Goal: Information Seeking & Learning: Learn about a topic

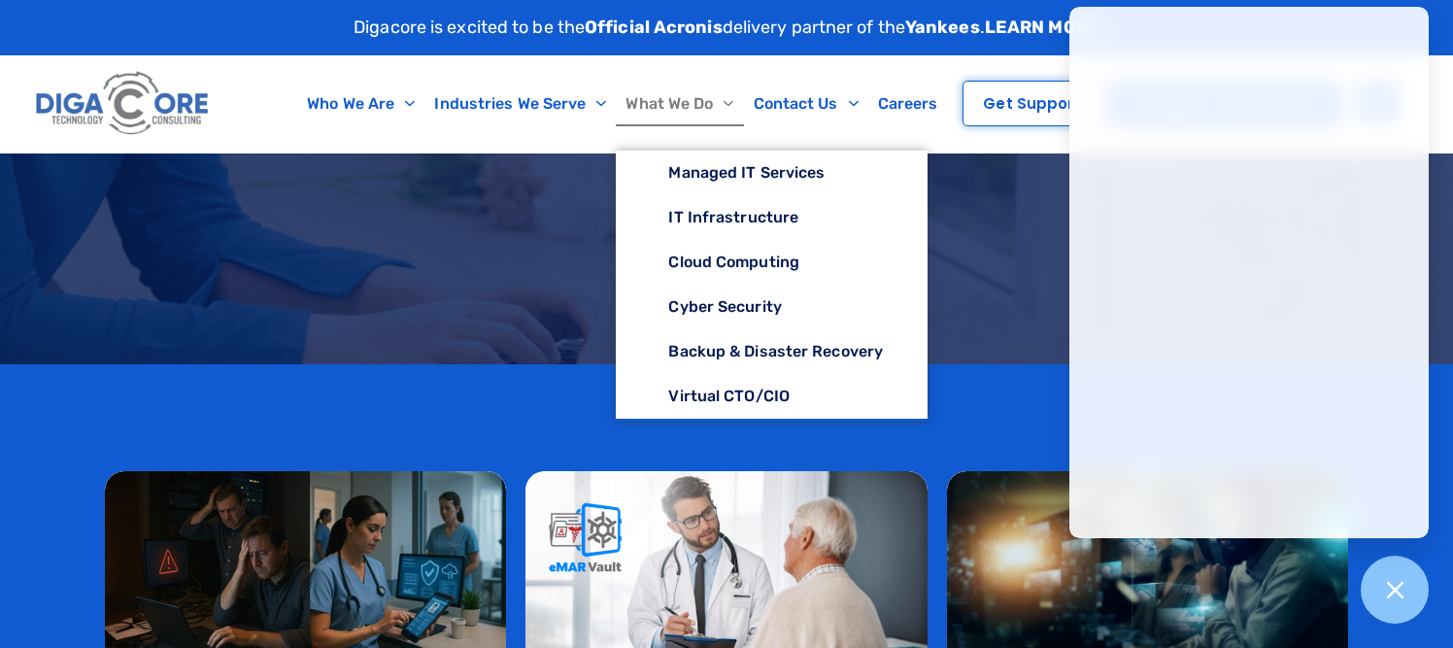
click at [442, 359] on div at bounding box center [726, 258] width 1453 height 211
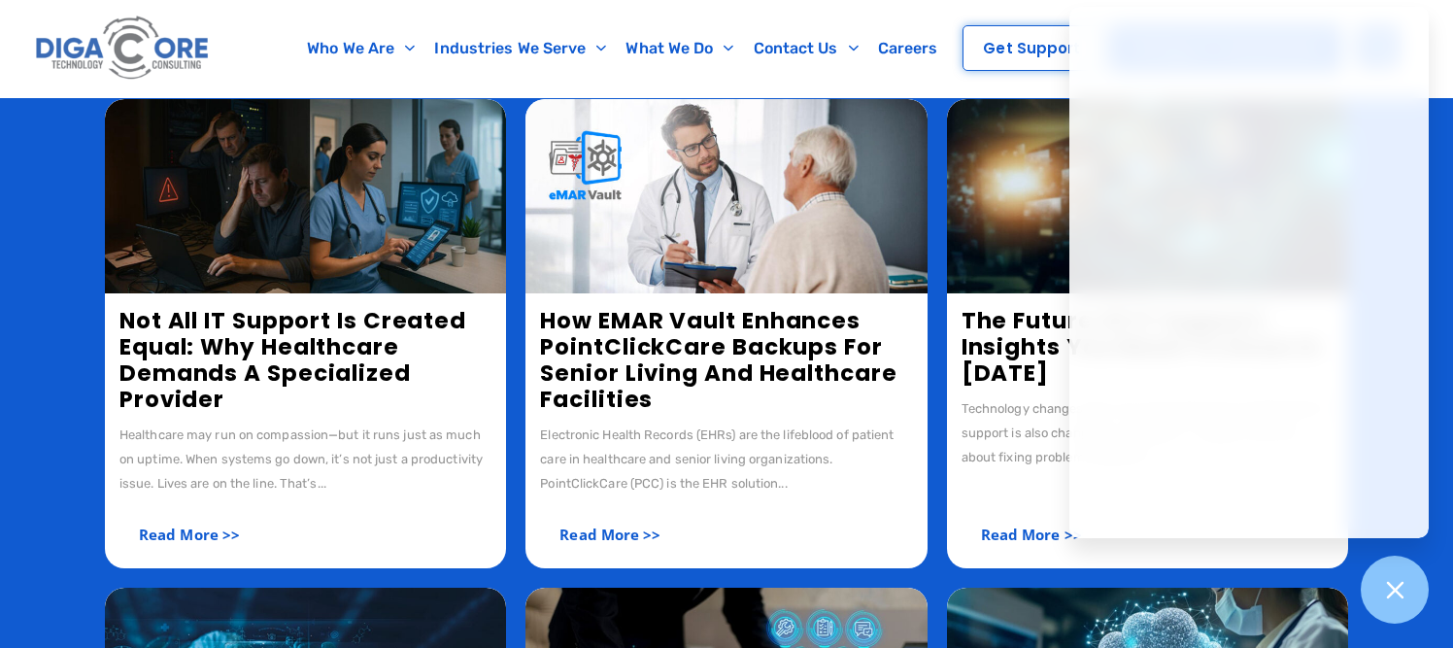
scroll to position [340, 0]
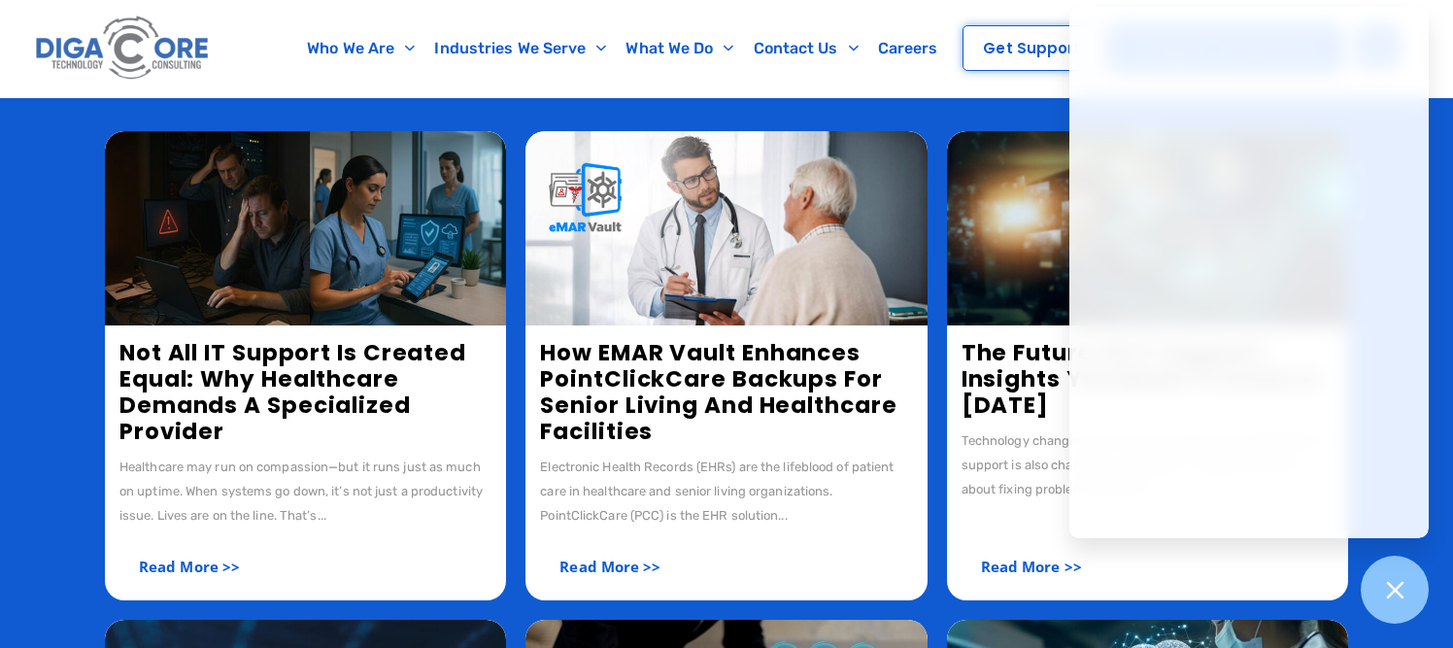
click at [237, 372] on link "Not All IT Support is Created Equal: Why Healthcare Demands a Specialized Provi…" at bounding box center [292, 392] width 347 height 110
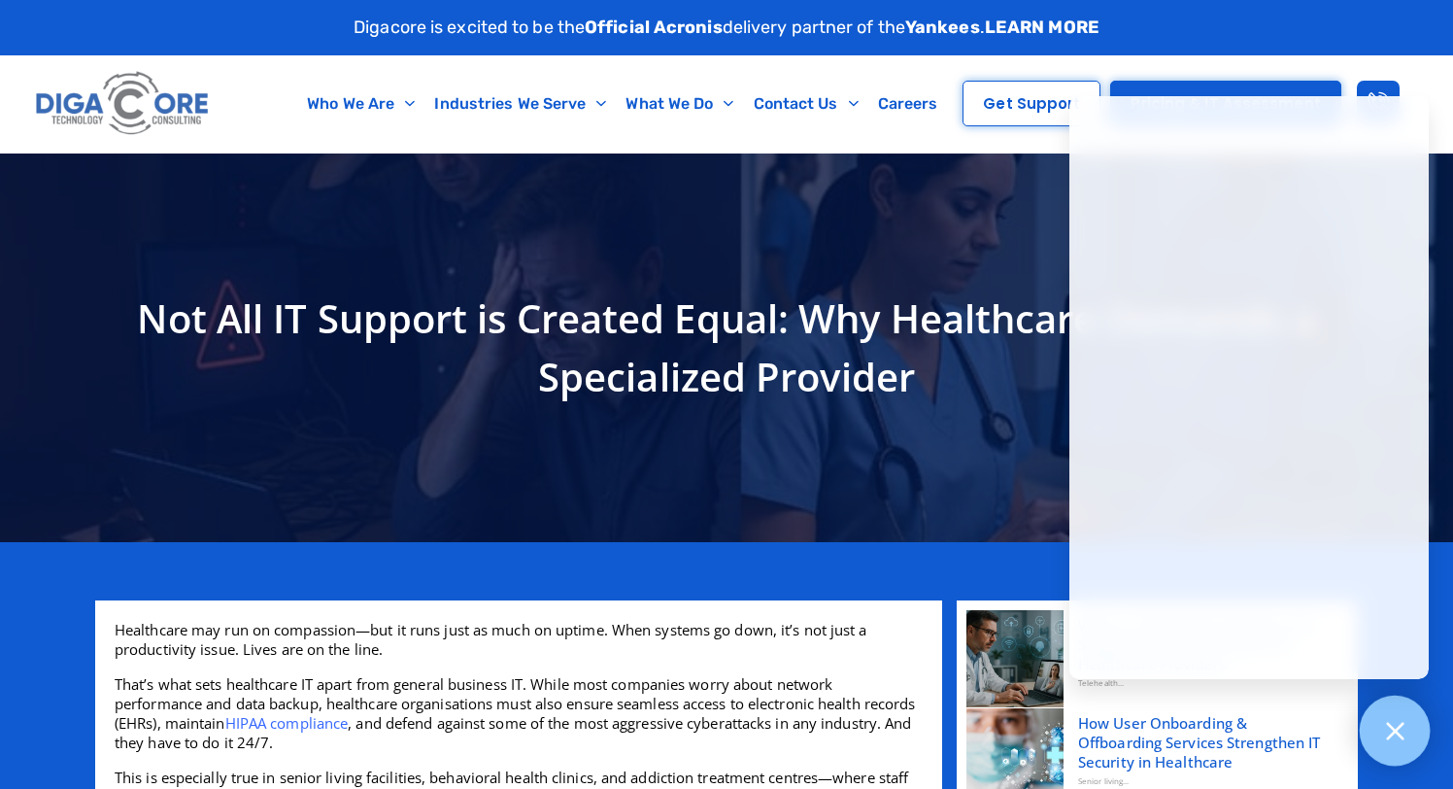
click at [1391, 647] on icon at bounding box center [1394, 730] width 17 height 17
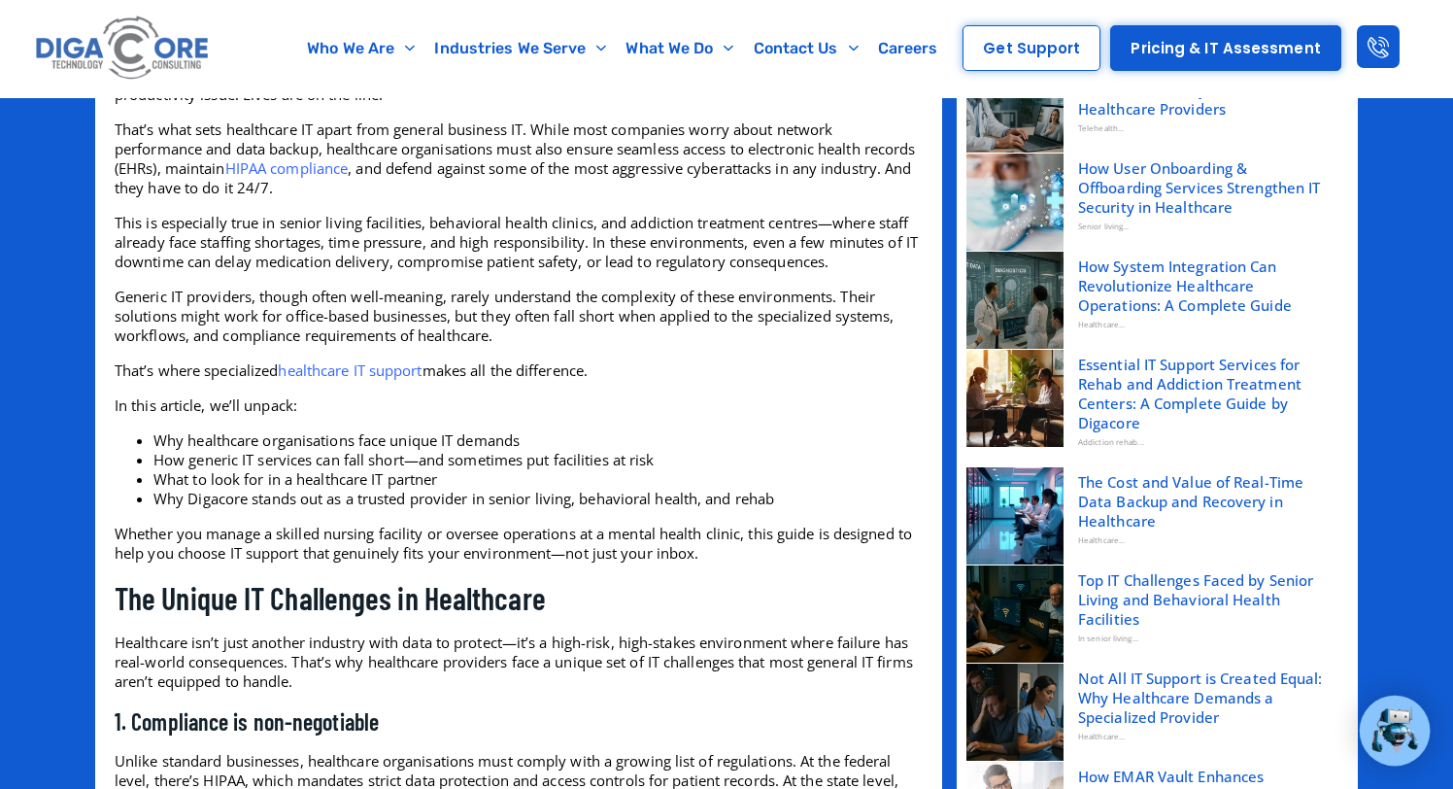
scroll to position [360, 0]
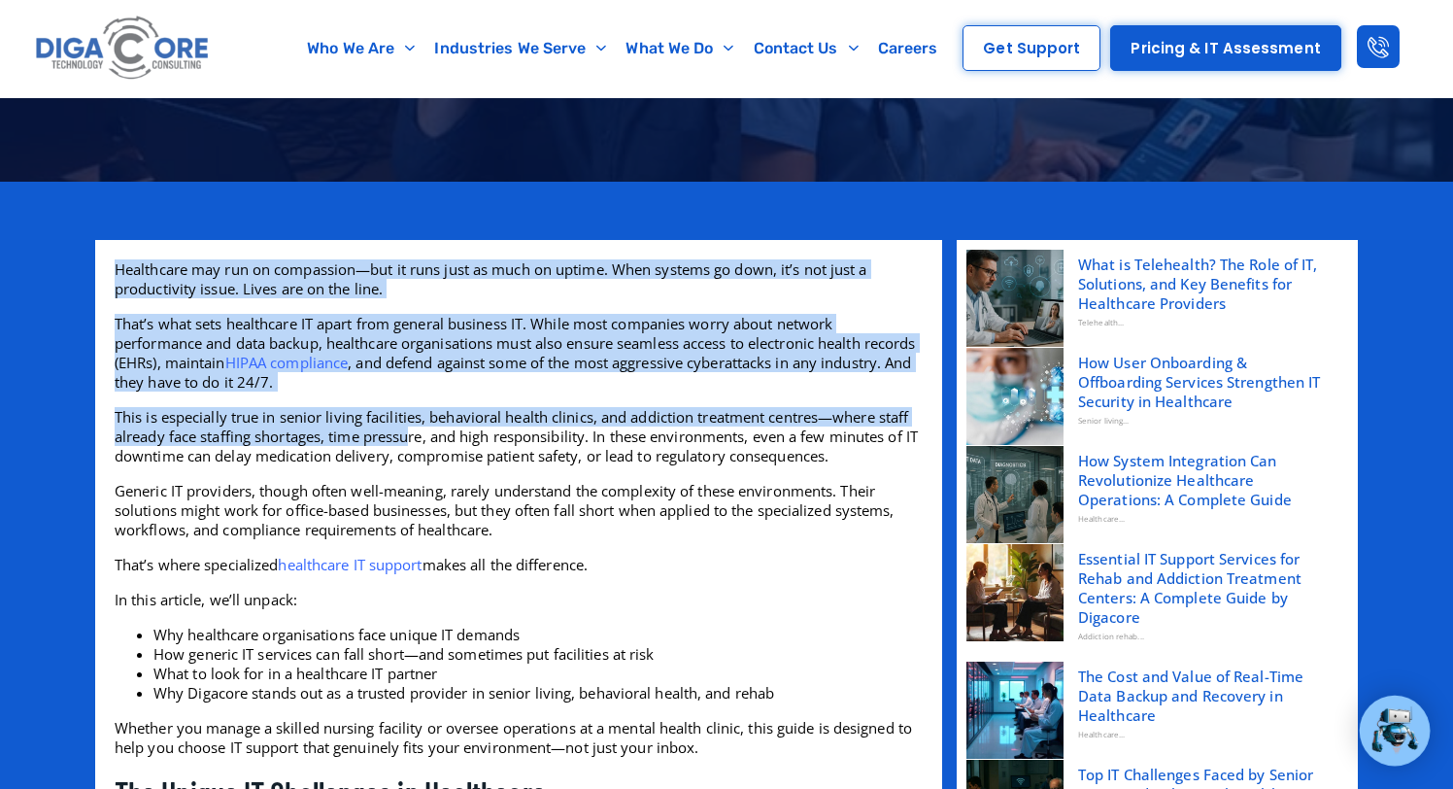
drag, startPoint x: 117, startPoint y: 274, endPoint x: 415, endPoint y: 431, distance: 337.2
click at [415, 431] on p "This is especially true in senior living facilities, behavioral health clinics,…" at bounding box center [519, 436] width 808 height 58
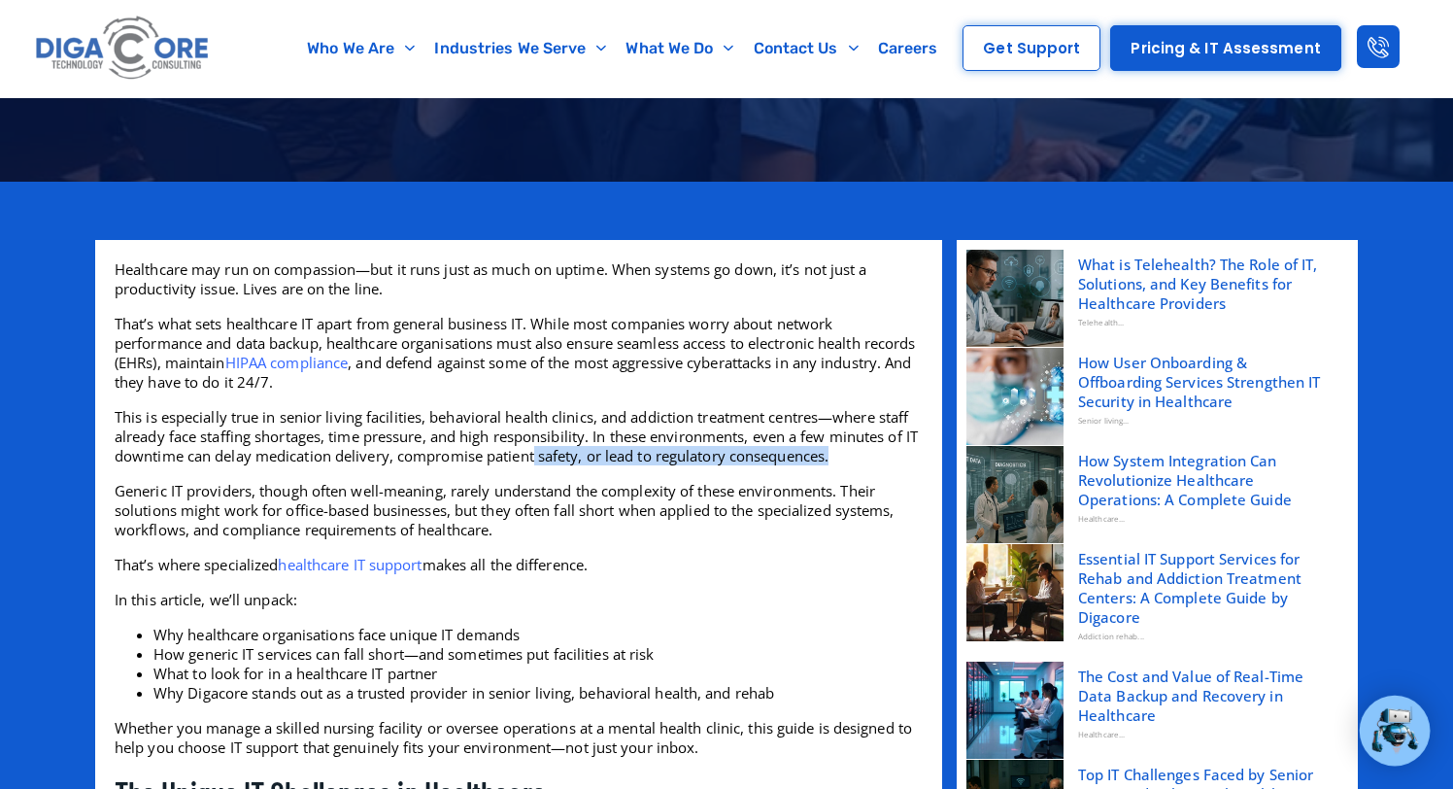
drag, startPoint x: 869, startPoint y: 463, endPoint x: 546, endPoint y: 451, distance: 323.7
click at [549, 451] on p "This is especially true in senior living facilities, behavioral health clinics,…" at bounding box center [519, 436] width 808 height 58
click at [546, 451] on p "This is especially true in senior living facilities, behavioral health clinics,…" at bounding box center [519, 436] width 808 height 58
drag, startPoint x: 119, startPoint y: 413, endPoint x: 348, endPoint y: 430, distance: 229.9
click at [347, 430] on p "This is especially true in senior living facilities, behavioral health clinics,…" at bounding box center [519, 436] width 808 height 58
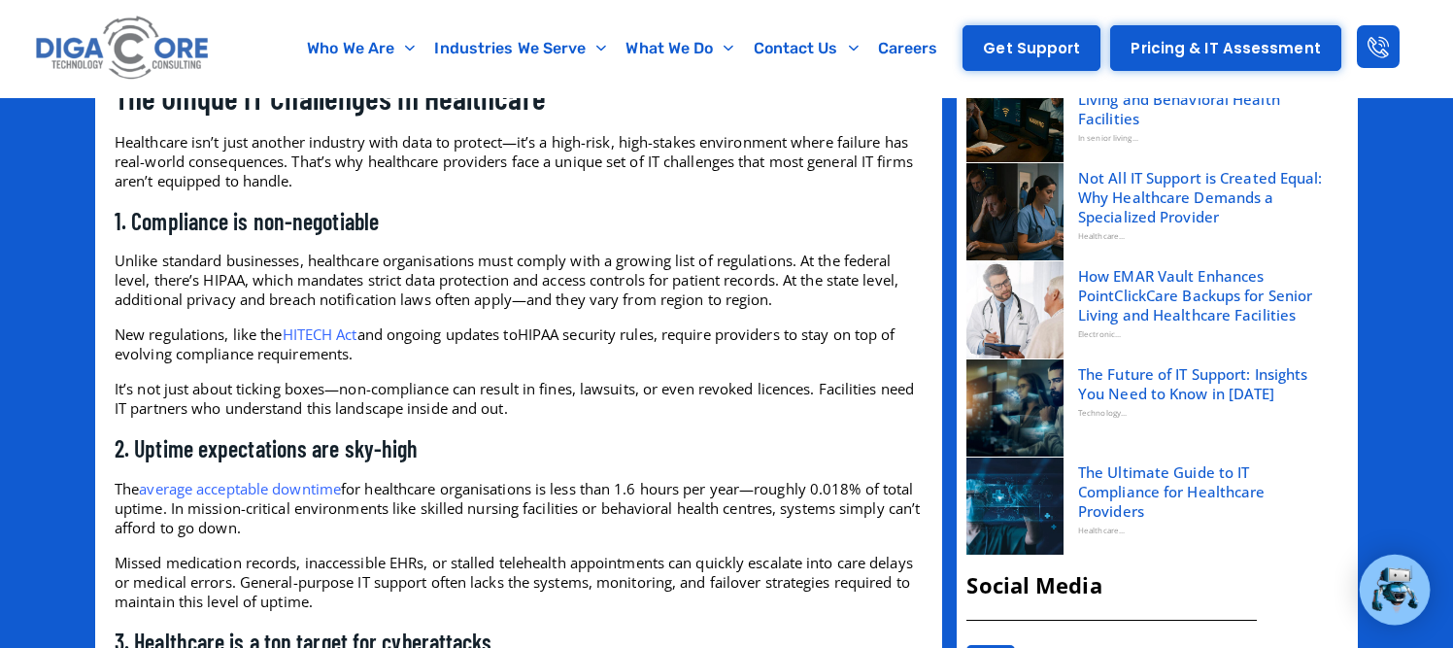
scroll to position [1040, 0]
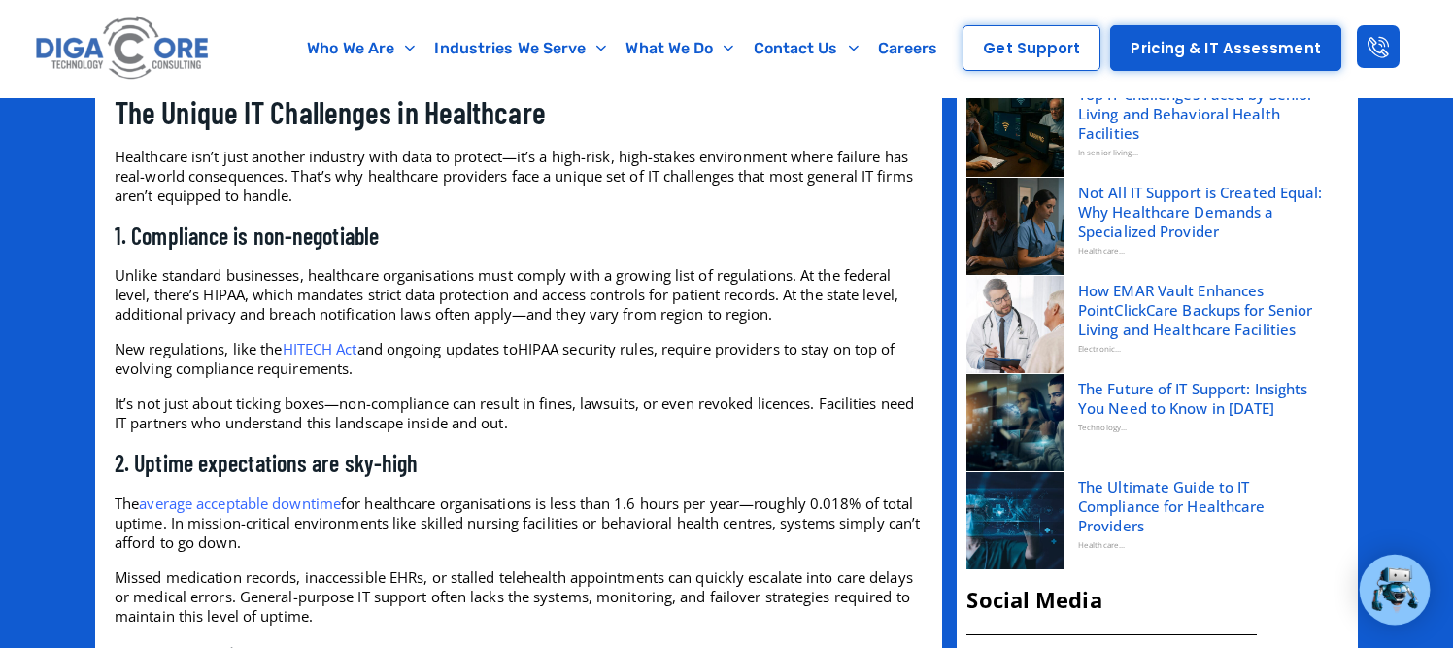
click at [870, 232] on h3 "1. Compliance is non-negotiable" at bounding box center [519, 236] width 808 height 30
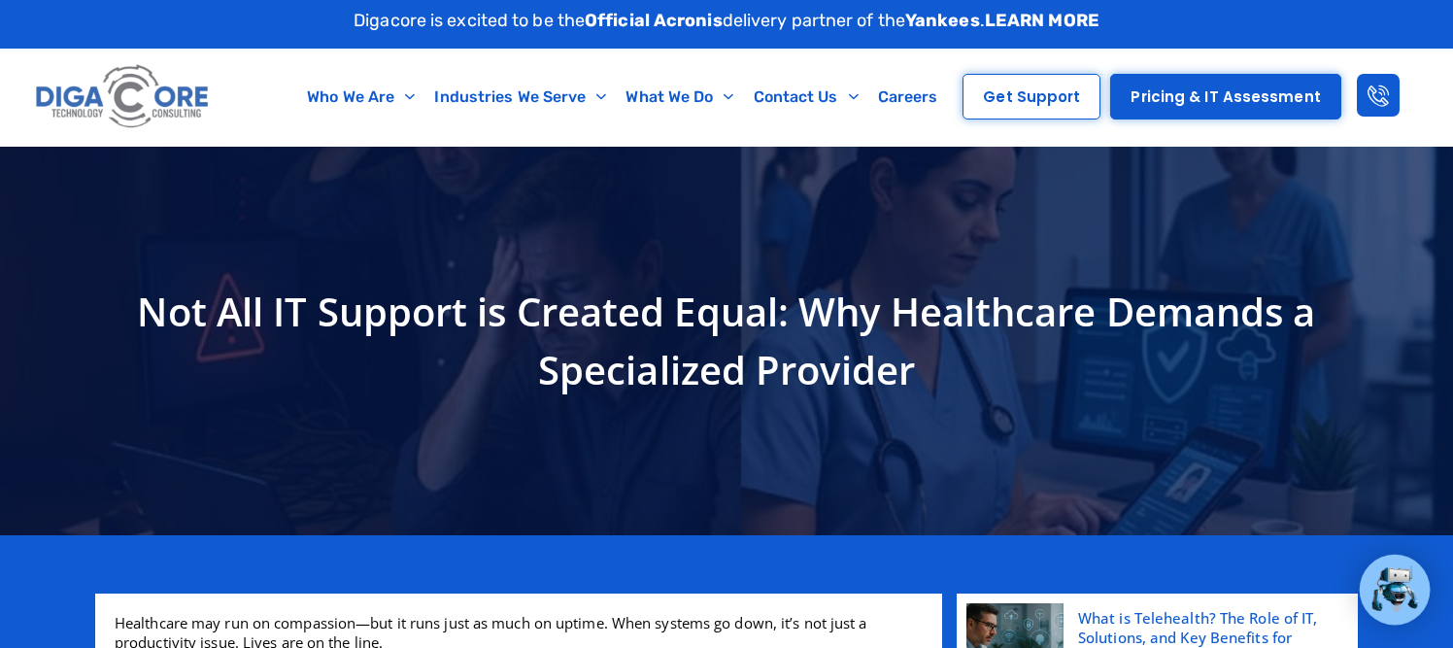
scroll to position [0, 0]
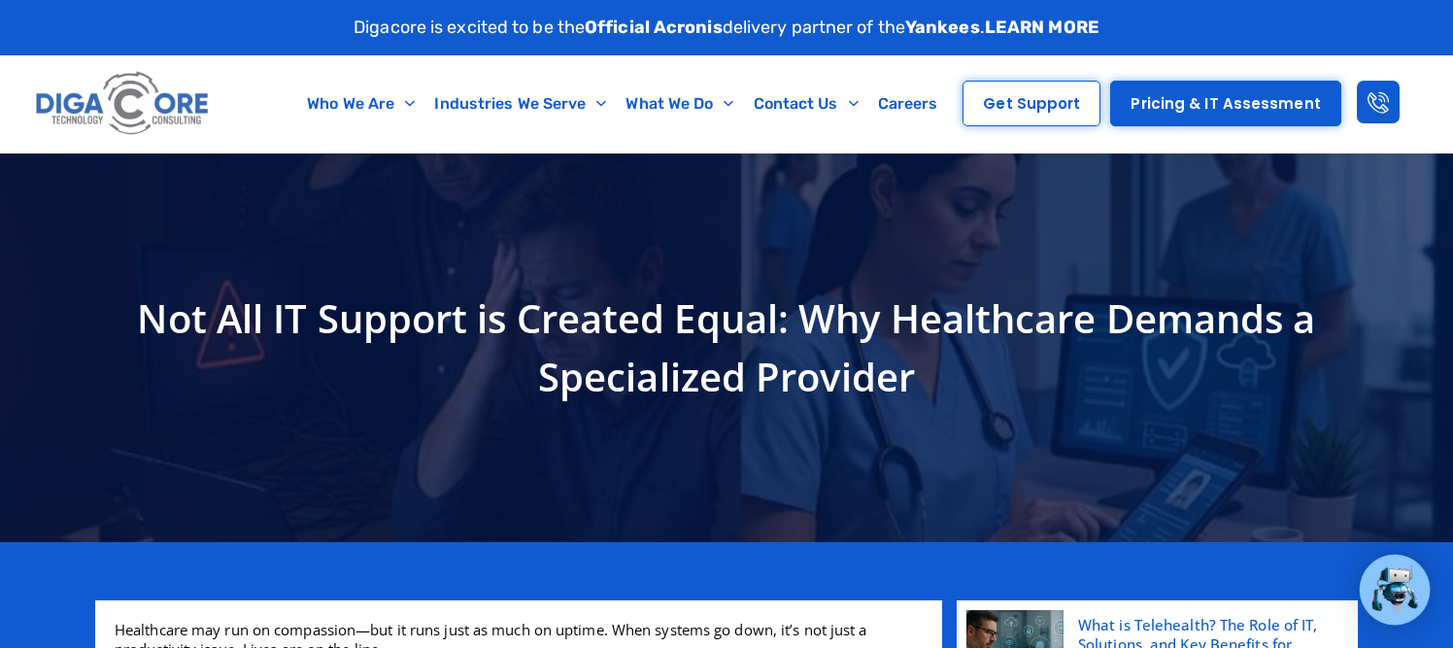
click at [153, 128] on img at bounding box center [123, 104] width 184 height 78
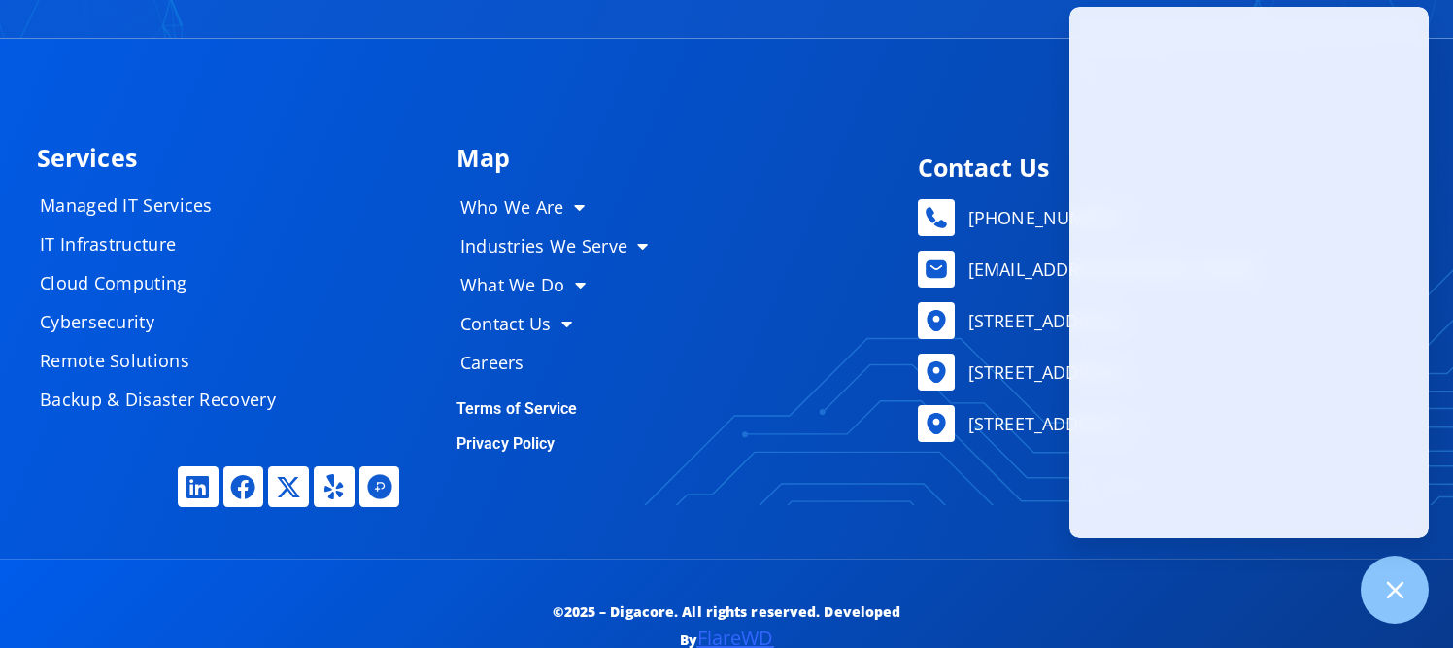
scroll to position [9552, 0]
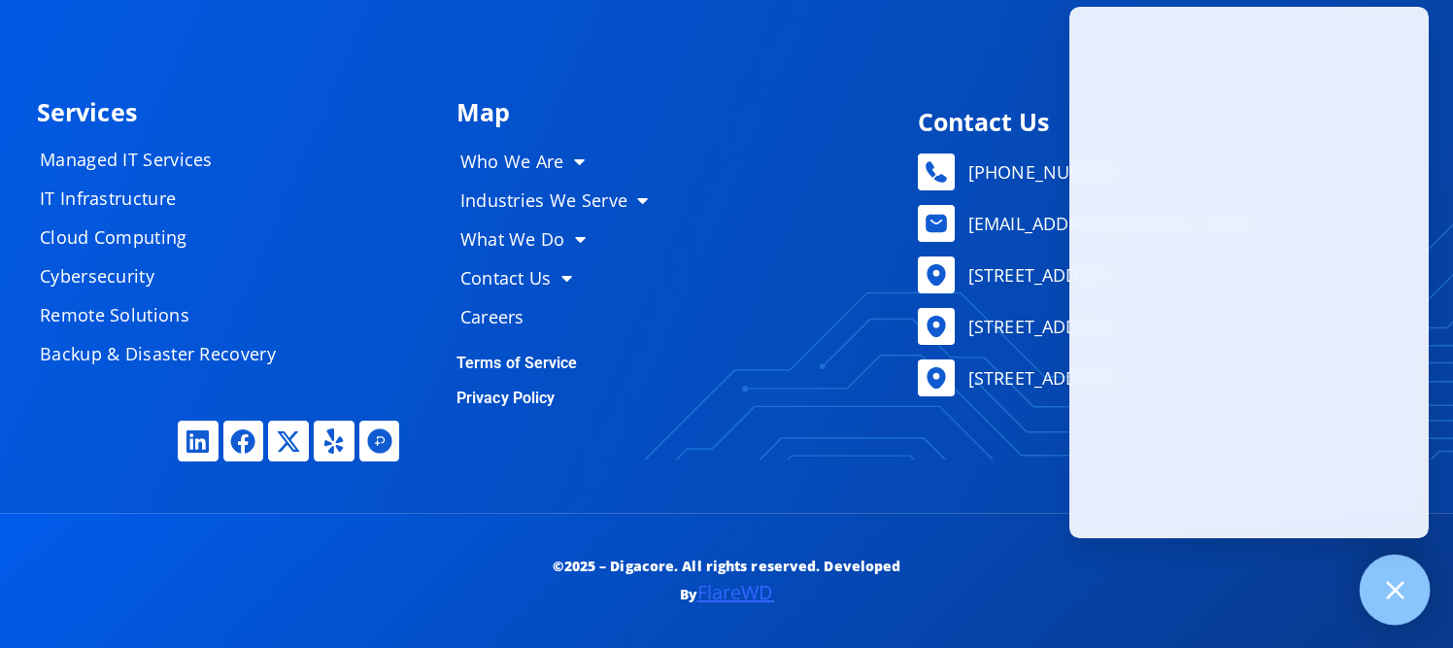
click at [1382, 594] on icon at bounding box center [1394, 589] width 25 height 25
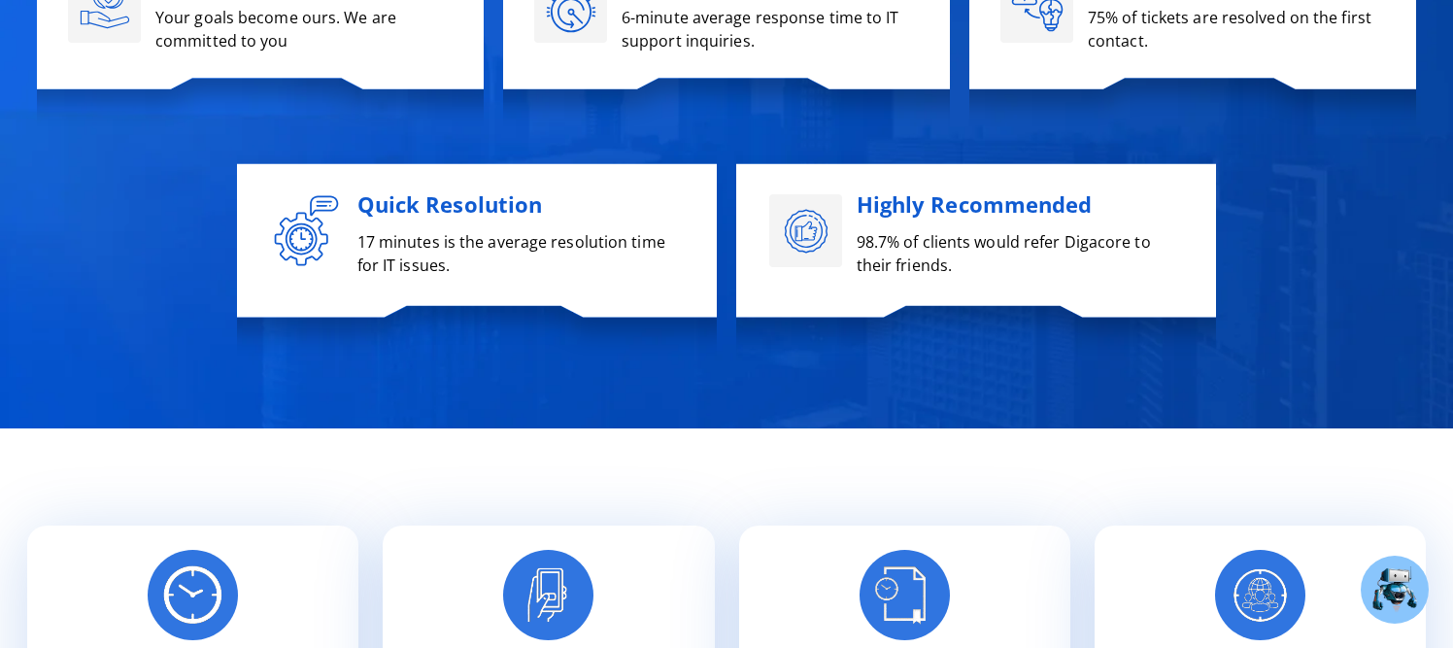
scroll to position [7047, 0]
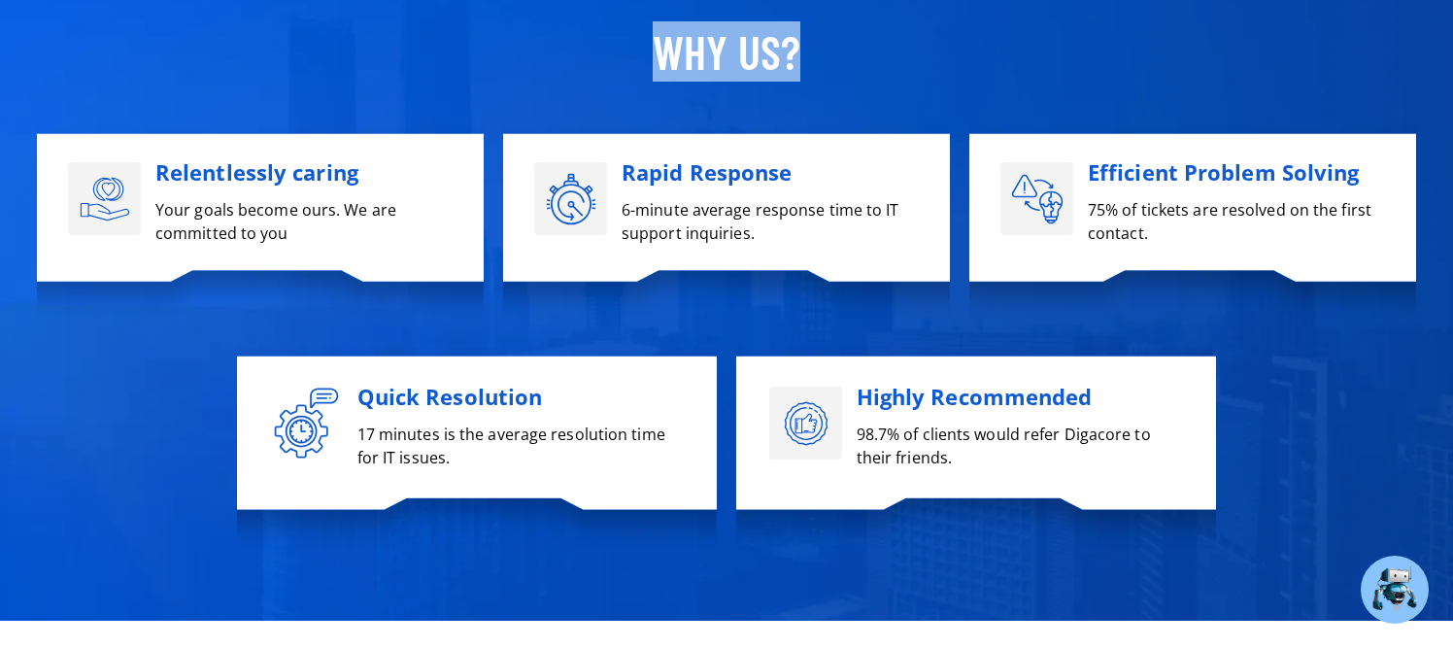
drag, startPoint x: 654, startPoint y: 57, endPoint x: 794, endPoint y: 57, distance: 139.9
click at [794, 57] on p "Why US?" at bounding box center [726, 51] width 1399 height 60
drag, startPoint x: 858, startPoint y: 60, endPoint x: 581, endPoint y: 61, distance: 276.9
click at [590, 61] on p "Why US?" at bounding box center [726, 51] width 1399 height 60
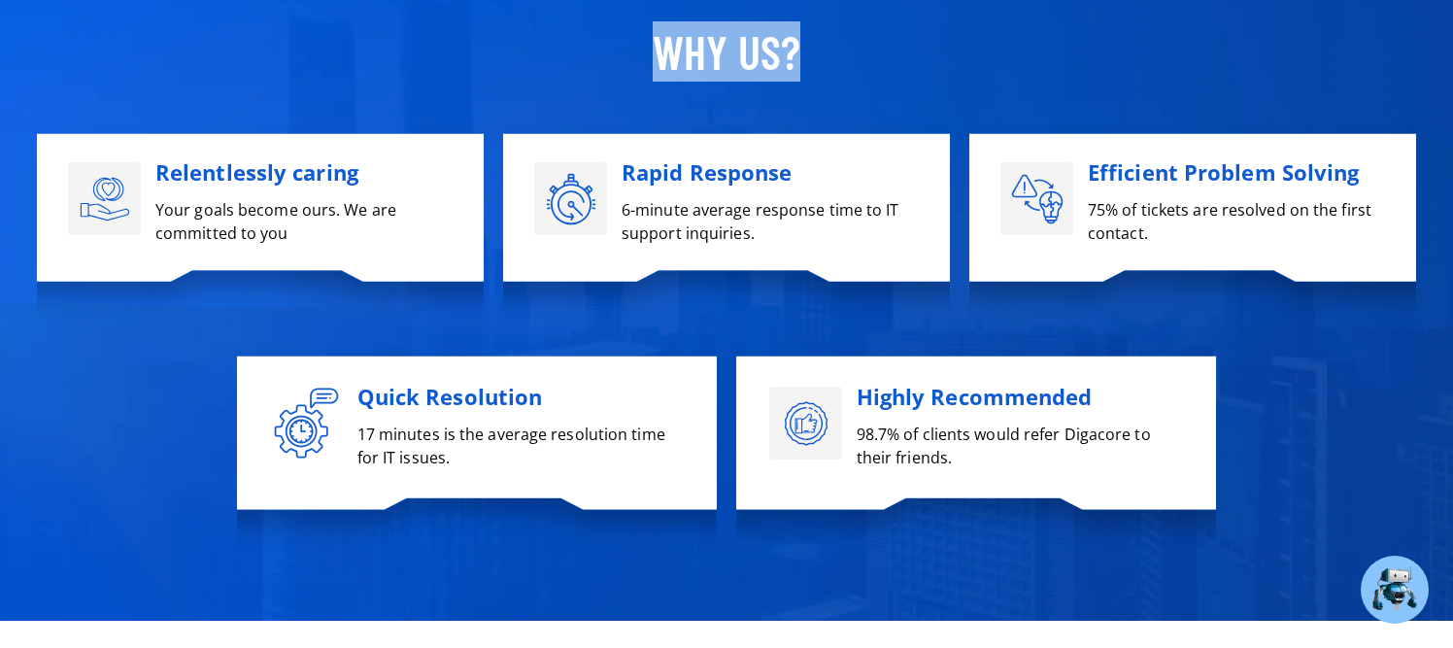
click at [1309, 33] on p "Why US?" at bounding box center [726, 51] width 1399 height 60
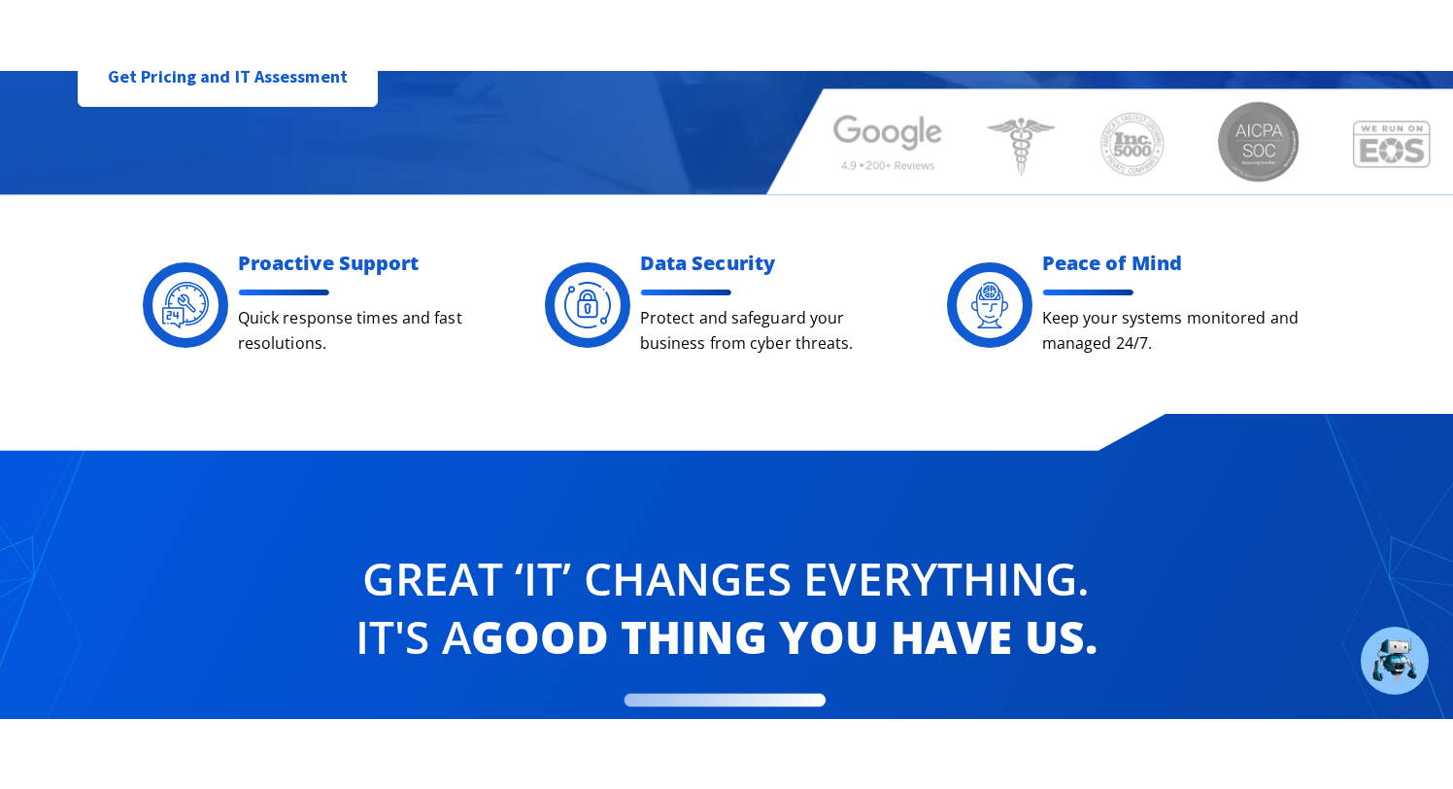
scroll to position [0, 0]
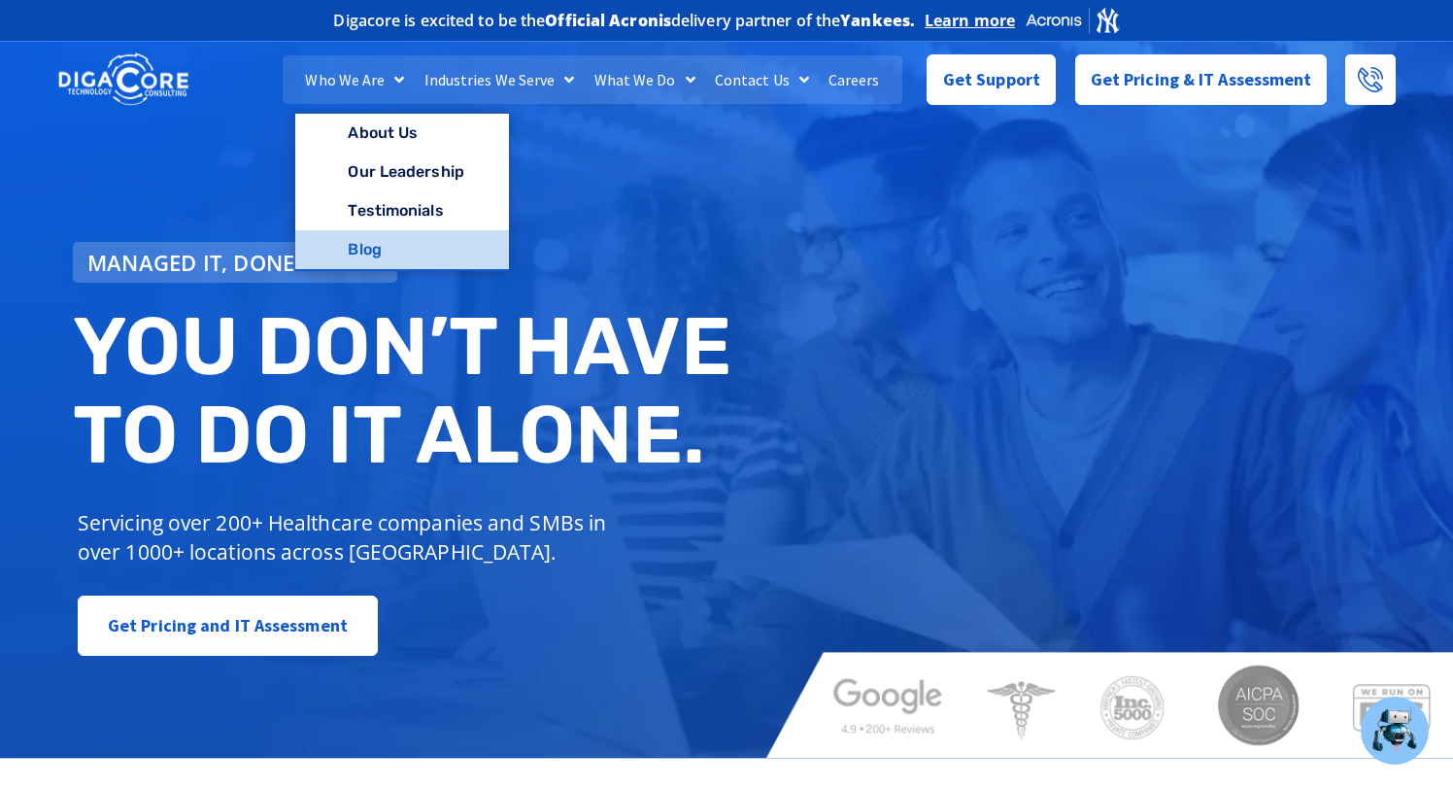
click at [417, 245] on link "Blog" at bounding box center [401, 249] width 213 height 39
